Goal: Task Accomplishment & Management: Manage account settings

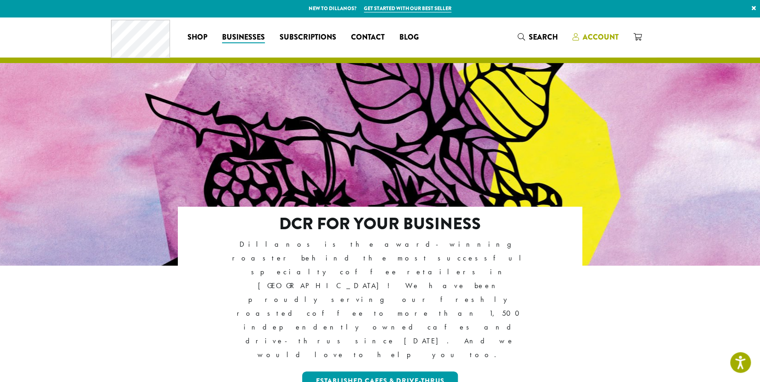
click at [587, 34] on span "Account" at bounding box center [601, 37] width 36 height 11
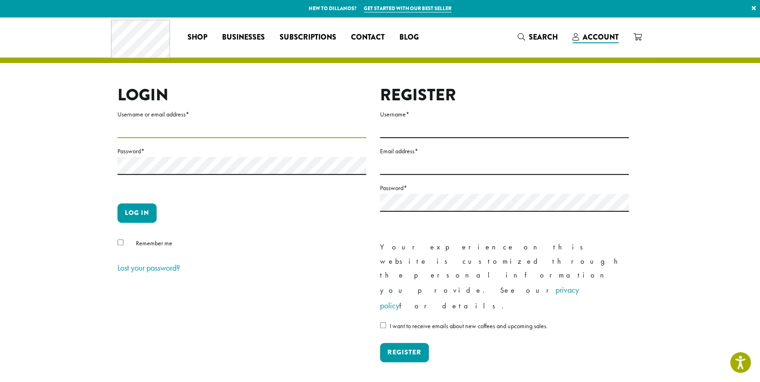
click at [187, 132] on input "Username or email address *" at bounding box center [241, 129] width 249 height 18
